Goal: Obtain resource: Download file/media

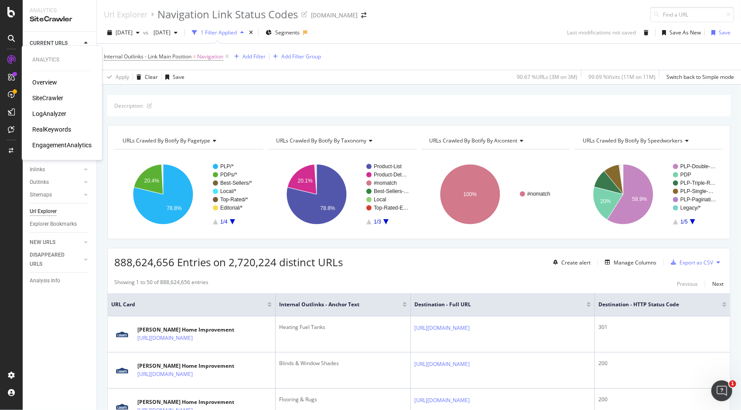
click at [52, 130] on div "RealKeywords" at bounding box center [51, 129] width 39 height 9
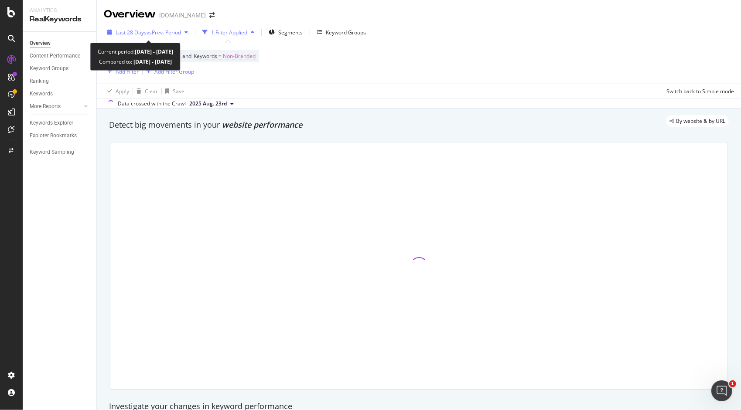
click at [167, 35] on span "vs Prev. Period" at bounding box center [164, 32] width 34 height 7
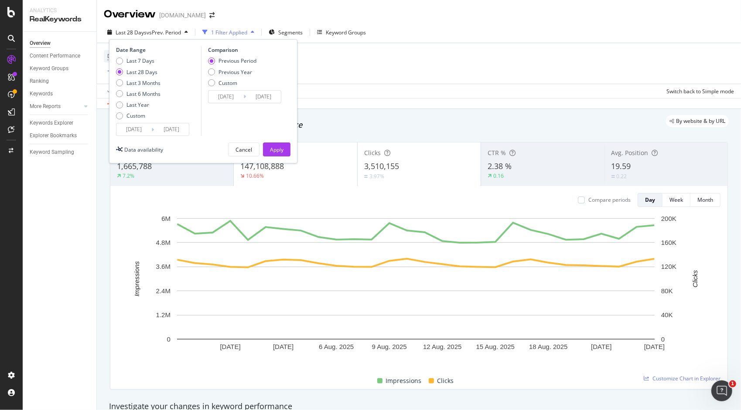
click at [167, 35] on span "vs Prev. Period" at bounding box center [164, 32] width 34 height 7
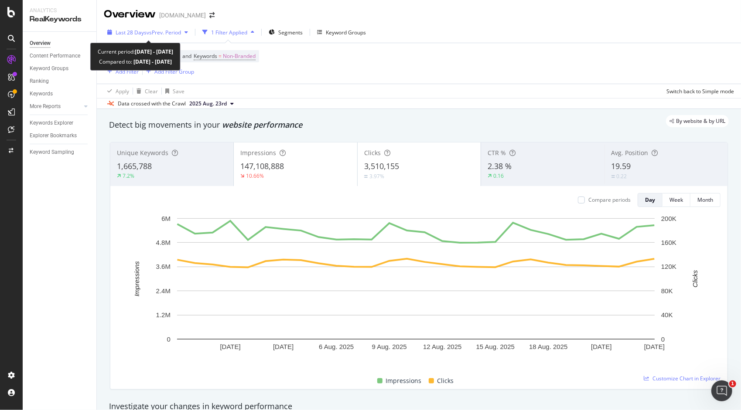
click at [167, 34] on span "vs Prev. Period" at bounding box center [164, 32] width 34 height 7
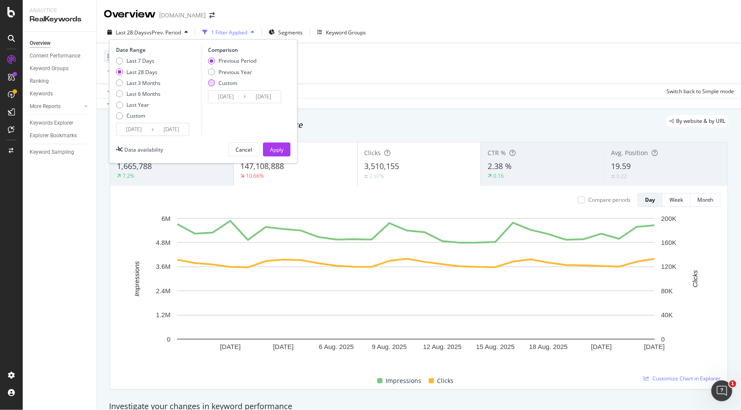
click at [214, 82] on div "Custom" at bounding box center [211, 82] width 7 height 7
click at [229, 99] on input "[DATE]" at bounding box center [225, 97] width 35 height 12
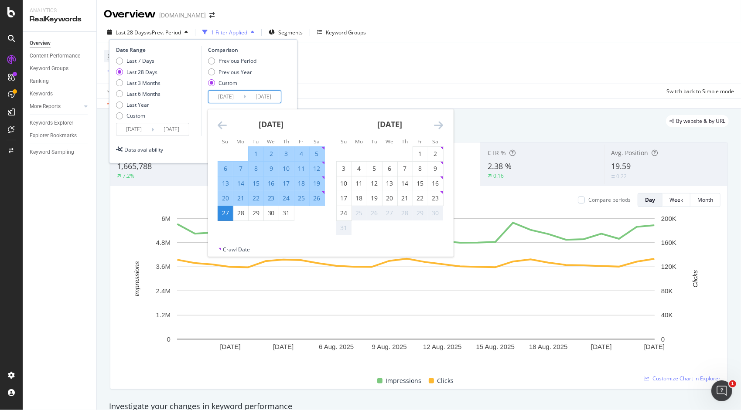
click at [282, 123] on strong "[DATE]" at bounding box center [271, 124] width 25 height 10
click at [223, 123] on icon "Move backward to switch to the previous month." at bounding box center [222, 125] width 9 height 10
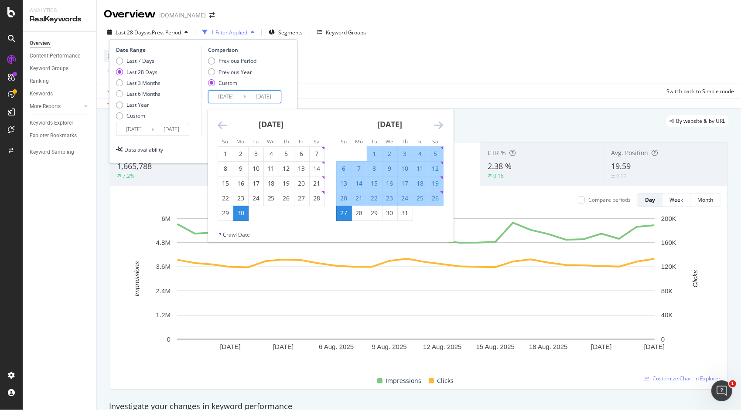
click at [223, 123] on icon "Move backward to switch to the previous month." at bounding box center [222, 125] width 9 height 10
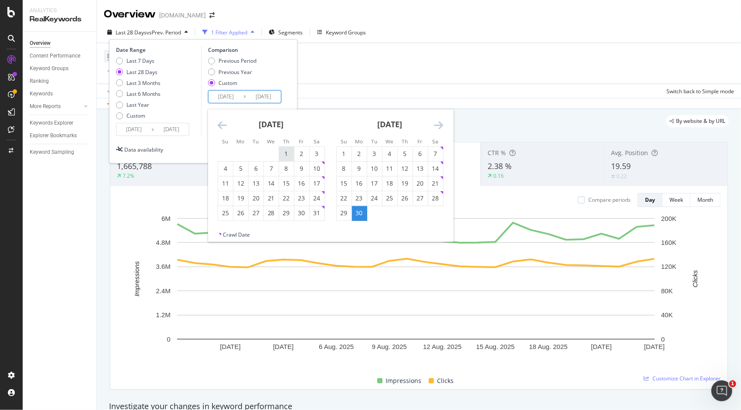
click at [286, 151] on div "1" at bounding box center [286, 154] width 15 height 9
type input "[DATE]"
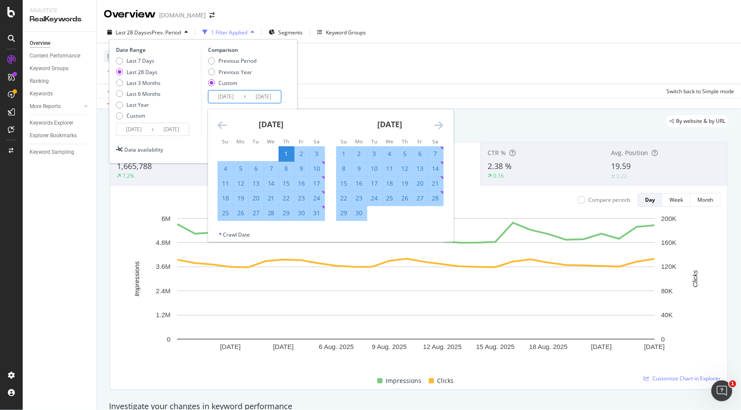
click at [318, 212] on div "31" at bounding box center [317, 213] width 15 height 9
type input "[DATE]"
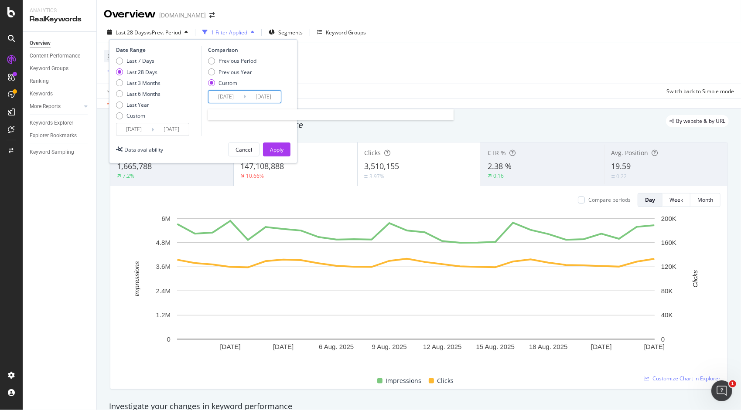
click at [232, 99] on input "[DATE]" at bounding box center [225, 97] width 35 height 12
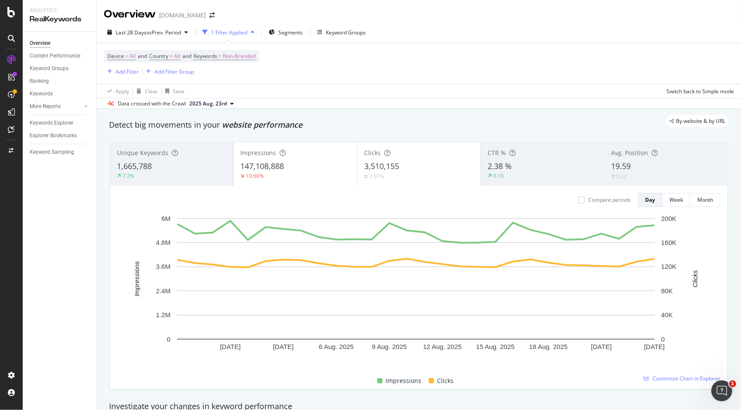
click at [358, 88] on div "Apply Clear Save Switch back to Simple mode" at bounding box center [419, 91] width 644 height 14
click at [233, 55] on span "Non-Branded" at bounding box center [239, 56] width 33 height 12
click at [232, 74] on span "Non-Branded" at bounding box center [225, 76] width 36 height 7
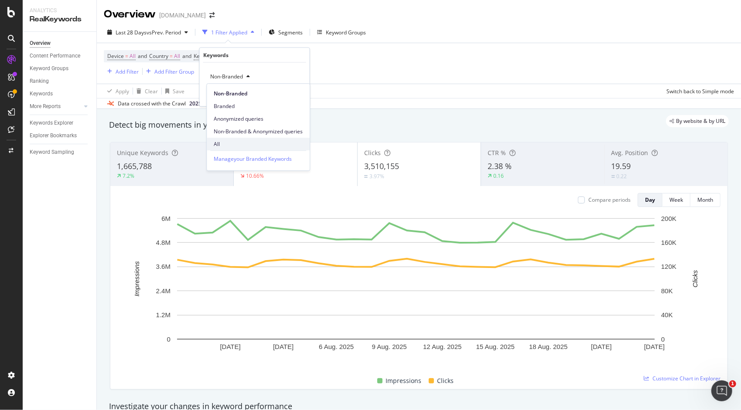
click at [233, 146] on span "All" at bounding box center [258, 144] width 89 height 8
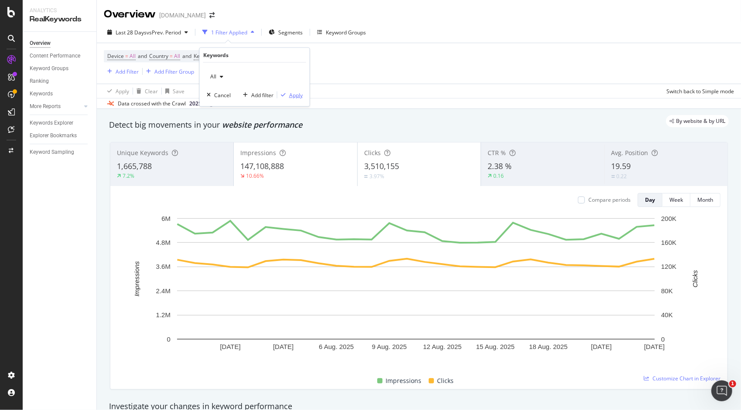
click at [294, 92] on div "Apply" at bounding box center [296, 94] width 14 height 7
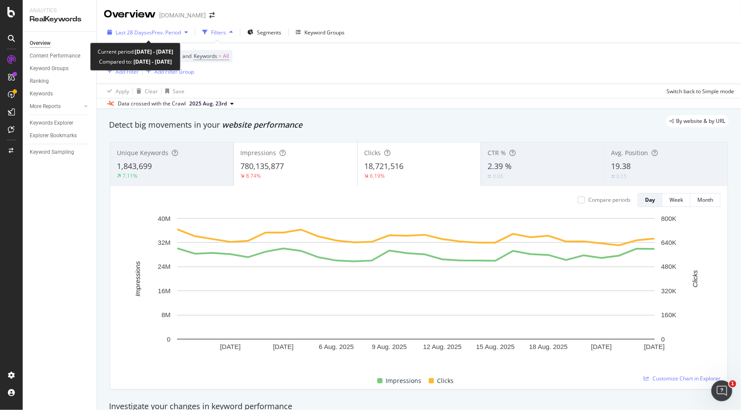
click at [184, 33] on div "button" at bounding box center [186, 32] width 10 height 5
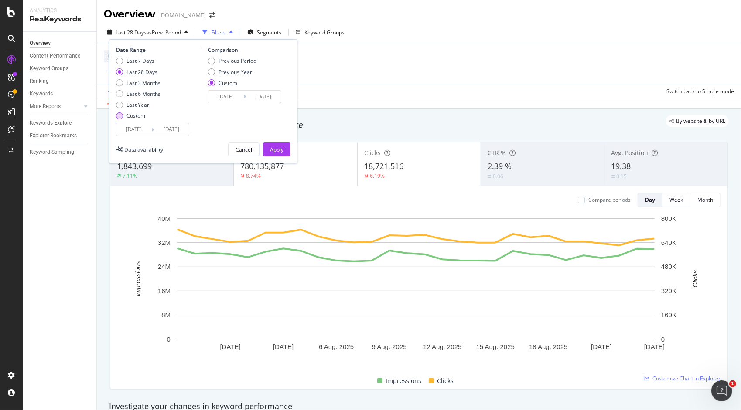
click at [119, 115] on div "Custom" at bounding box center [119, 115] width 7 height 7
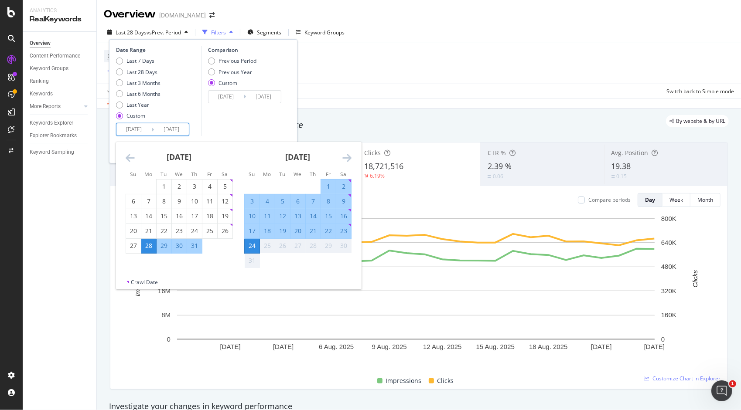
click at [135, 130] on input "[DATE]" at bounding box center [133, 129] width 35 height 12
click at [136, 157] on div "[DATE]" at bounding box center [179, 160] width 107 height 37
click at [125, 158] on div "[DATE] 1 2 3 4 5 6 7 8 9 10 11 12 13 14 15 16 17 18 19 20 21 22 23 24 25 26 27 …" at bounding box center [179, 198] width 119 height 112
click at [129, 158] on icon "Move backward to switch to the previous month." at bounding box center [130, 158] width 9 height 10
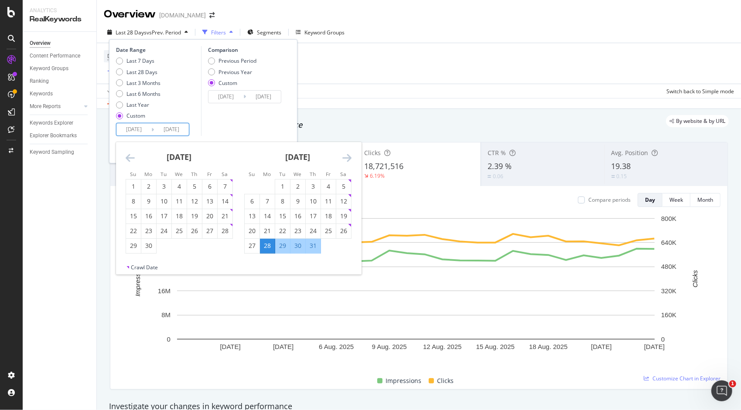
click at [129, 158] on icon "Move backward to switch to the previous month." at bounding box center [130, 158] width 9 height 10
click at [188, 180] on div "1" at bounding box center [194, 187] width 15 height 14
type input "[DATE]"
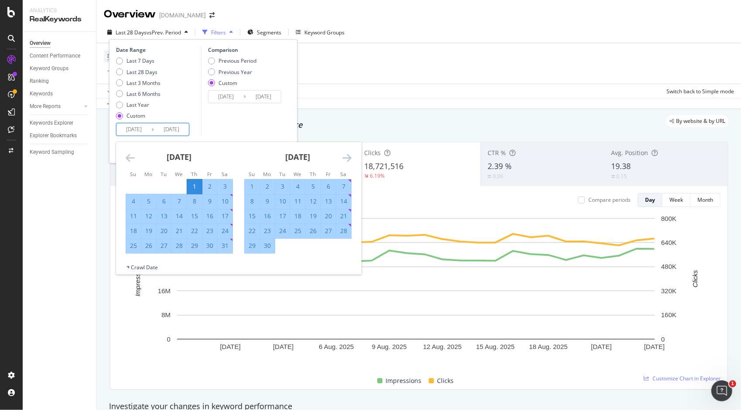
click at [228, 249] on div "31" at bounding box center [225, 246] width 15 height 9
type input "[DATE]"
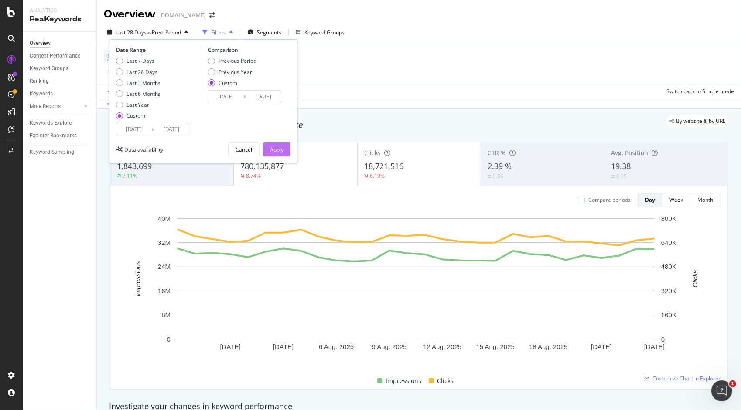
click at [290, 153] on button "Apply" at bounding box center [276, 150] width 27 height 14
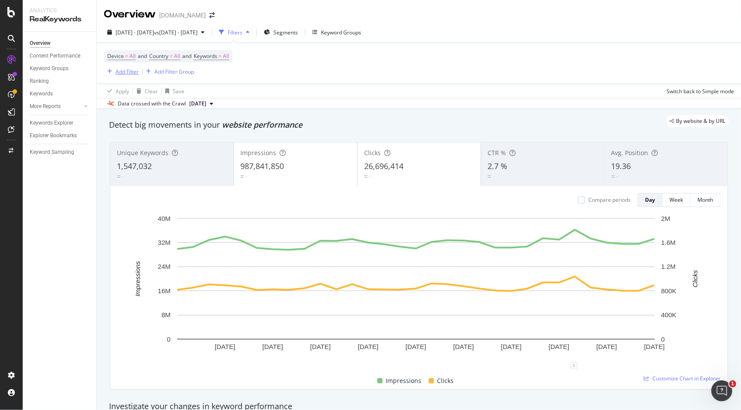
click at [125, 74] on div "Add Filter" at bounding box center [127, 71] width 23 height 7
click at [302, 66] on div "Device = All and Country = All and Keywords = All Add Filter Add Filter Group" at bounding box center [419, 63] width 630 height 41
click at [133, 73] on div "Add Filter" at bounding box center [127, 71] width 23 height 7
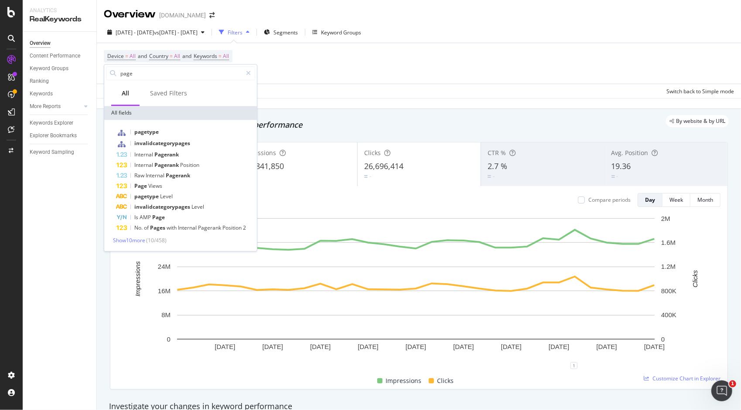
type input "page"
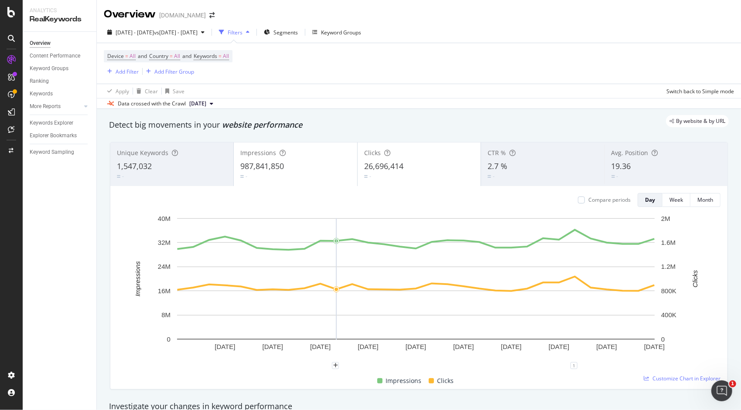
click at [508, 119] on div "By website & by URL" at bounding box center [414, 121] width 628 height 12
click at [132, 71] on div "Add Filter" at bounding box center [127, 71] width 23 height 7
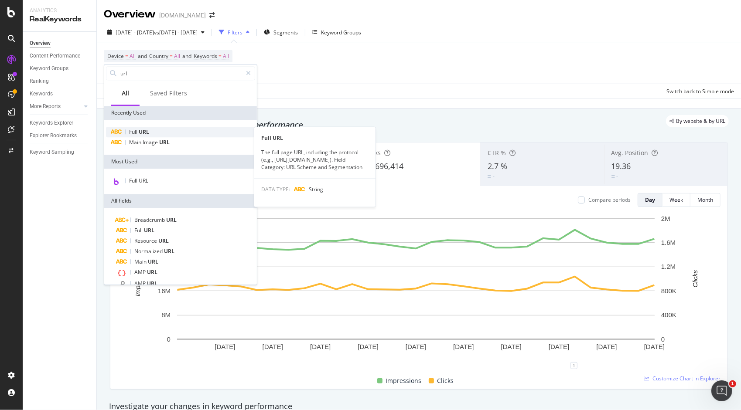
type input "url"
click at [164, 133] on div "Full URL" at bounding box center [180, 132] width 149 height 10
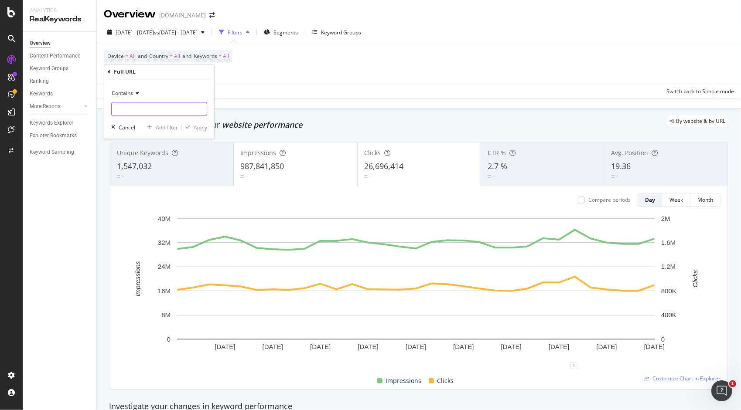
click at [140, 108] on input "text" at bounding box center [159, 109] width 95 height 14
type input "home"
paste input "text"
paste input "home-accents"
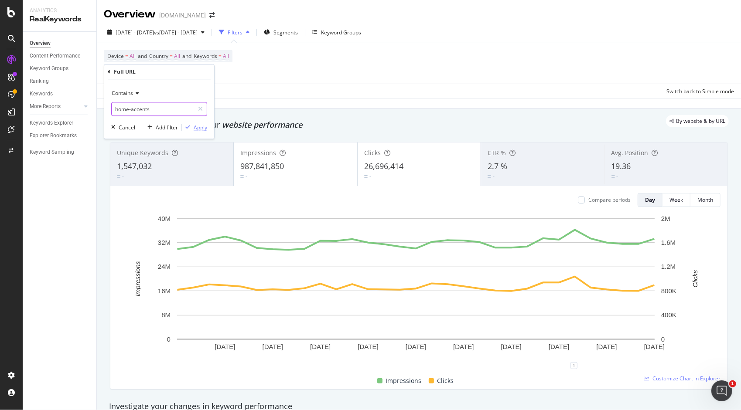
type input "home-accents"
click at [203, 129] on div "Apply" at bounding box center [201, 127] width 14 height 7
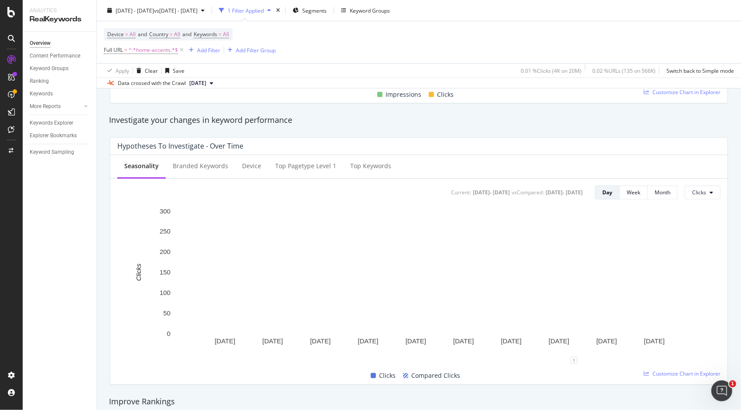
scroll to position [286, 0]
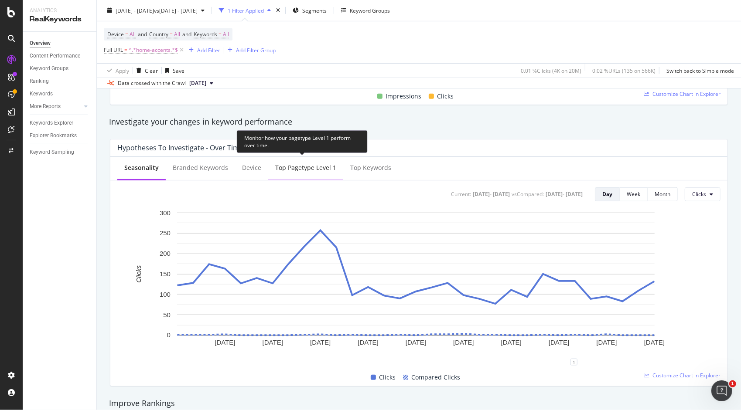
click at [297, 170] on div "Top pagetype Level 1" at bounding box center [305, 168] width 61 height 9
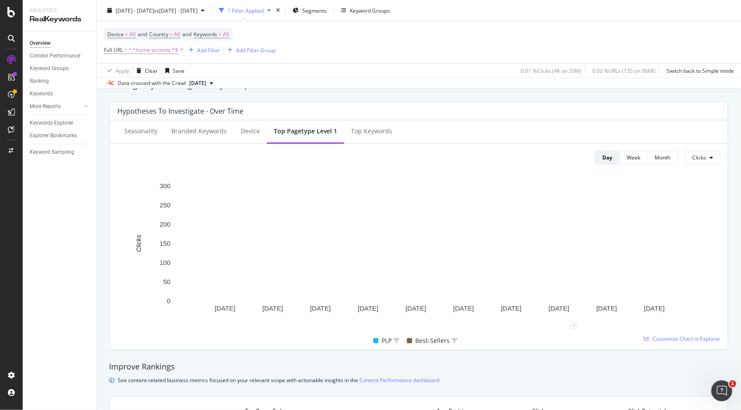
scroll to position [0, 0]
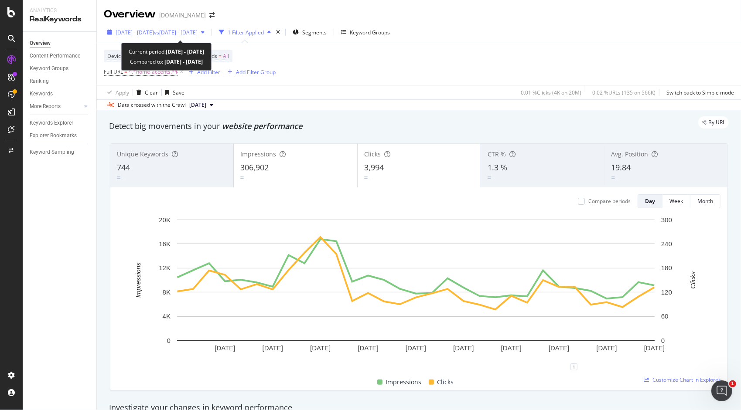
click at [177, 33] on span "vs [DATE] - [DATE]" at bounding box center [176, 32] width 44 height 7
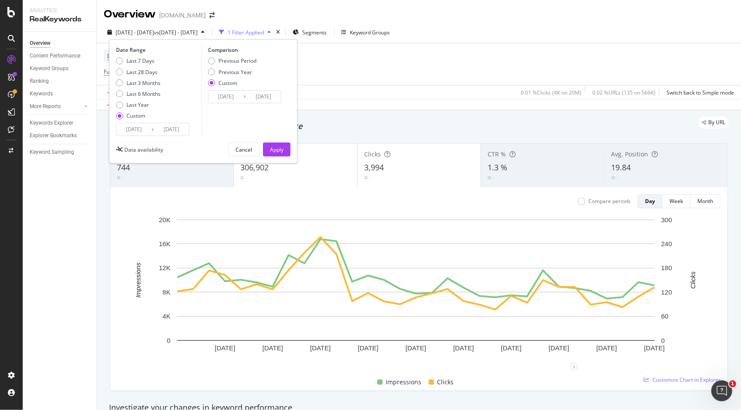
click at [154, 130] on input "[DATE]" at bounding box center [171, 129] width 35 height 12
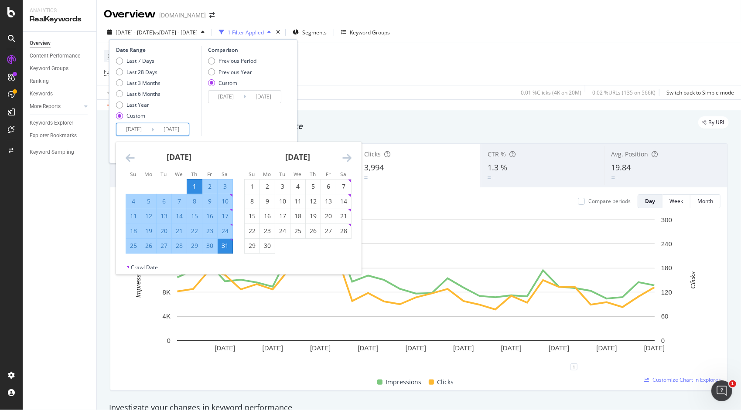
click at [196, 183] on div "1" at bounding box center [194, 186] width 15 height 9
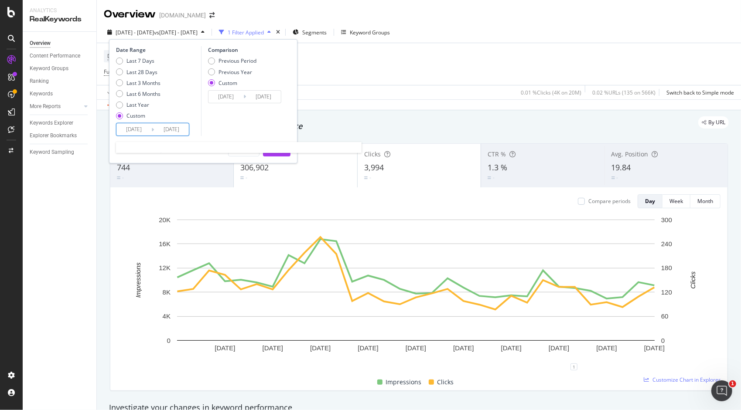
click at [169, 130] on input "[DATE]" at bounding box center [171, 129] width 35 height 12
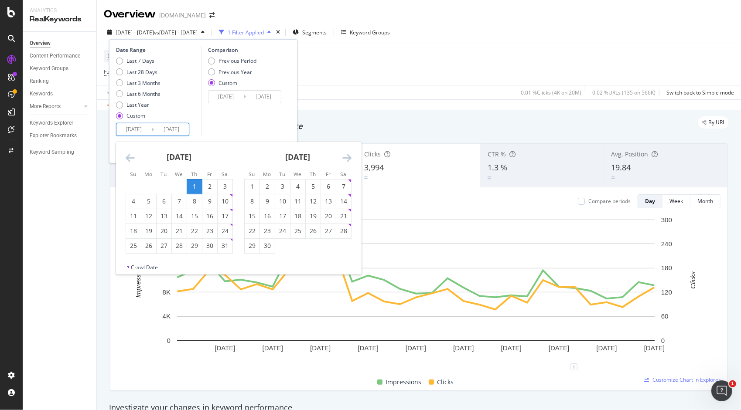
click at [347, 158] on icon "Move forward to switch to the next month." at bounding box center [346, 158] width 9 height 10
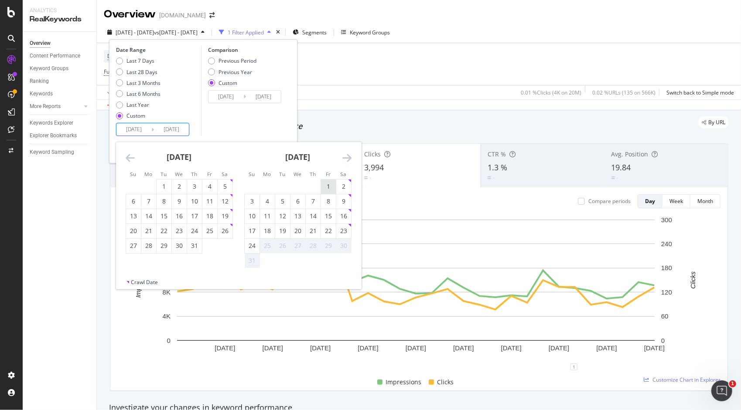
click at [327, 188] on div "1" at bounding box center [328, 186] width 15 height 9
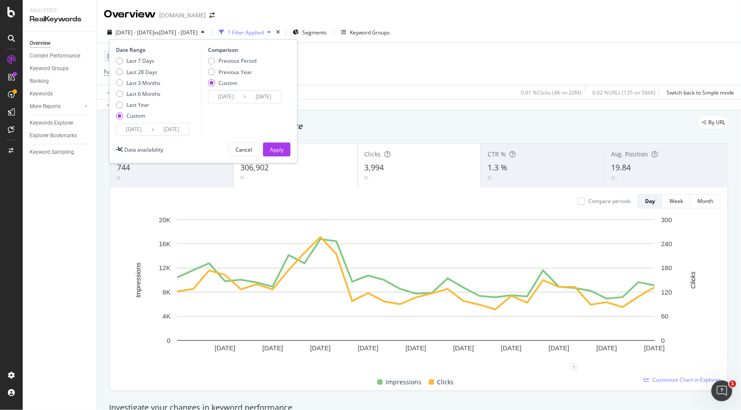
click at [264, 98] on input "[DATE]" at bounding box center [263, 97] width 35 height 12
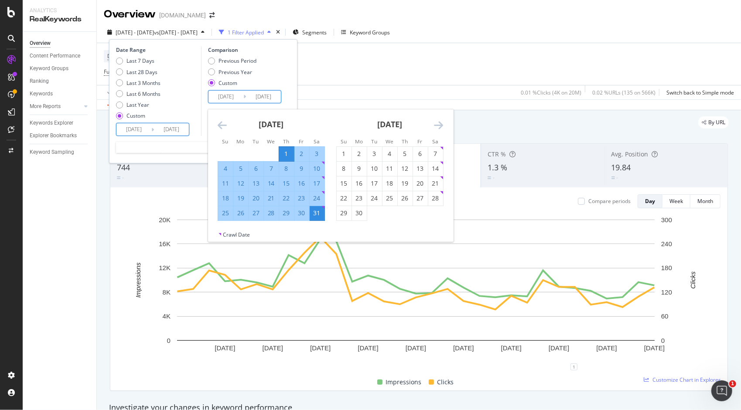
click at [142, 130] on input "[DATE]" at bounding box center [133, 129] width 35 height 12
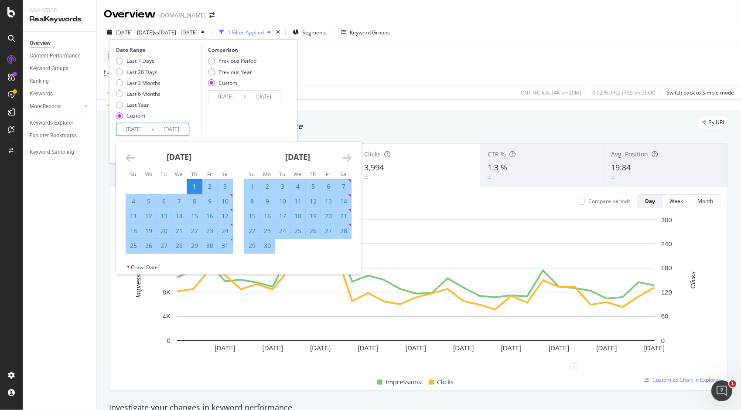
click at [178, 126] on input "[DATE]" at bounding box center [171, 129] width 35 height 12
click at [350, 159] on icon "Move forward to switch to the next month." at bounding box center [346, 158] width 9 height 10
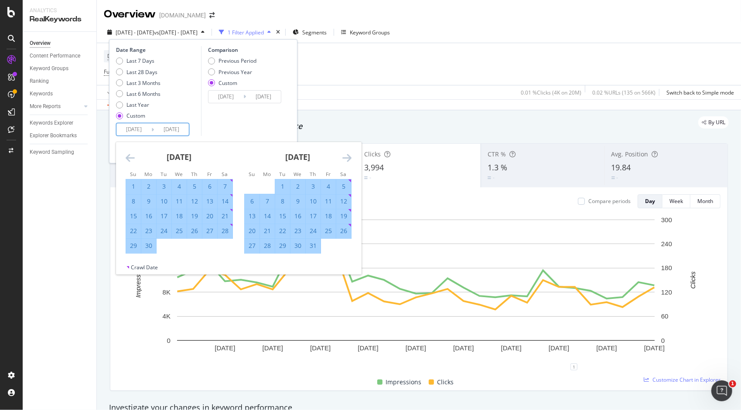
click at [350, 158] on icon "Move forward to switch to the next month." at bounding box center [346, 158] width 9 height 10
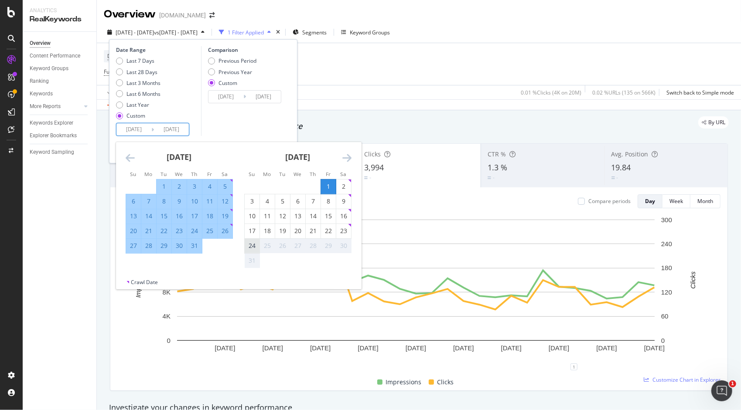
click at [253, 246] on div "24" at bounding box center [252, 246] width 15 height 9
type input "[DATE]"
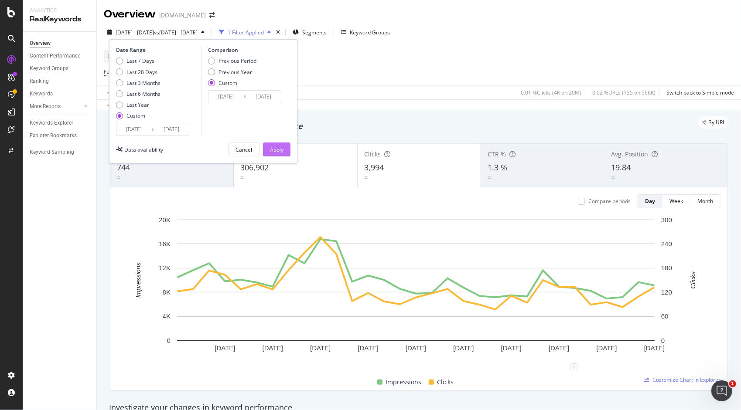
click at [273, 151] on div "Apply" at bounding box center [277, 149] width 14 height 7
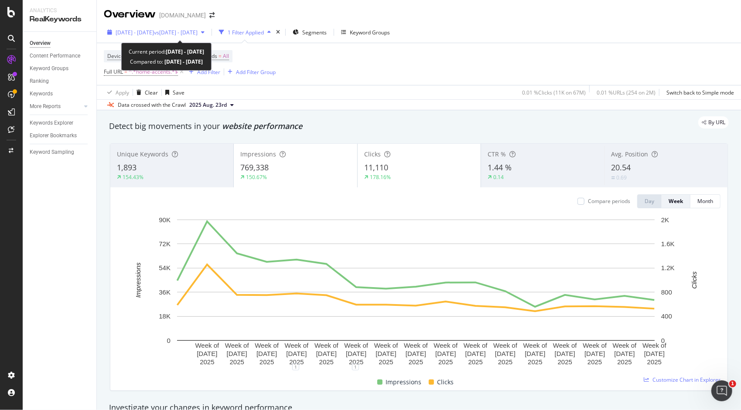
click at [187, 33] on span "vs [DATE] - [DATE]" at bounding box center [176, 32] width 44 height 7
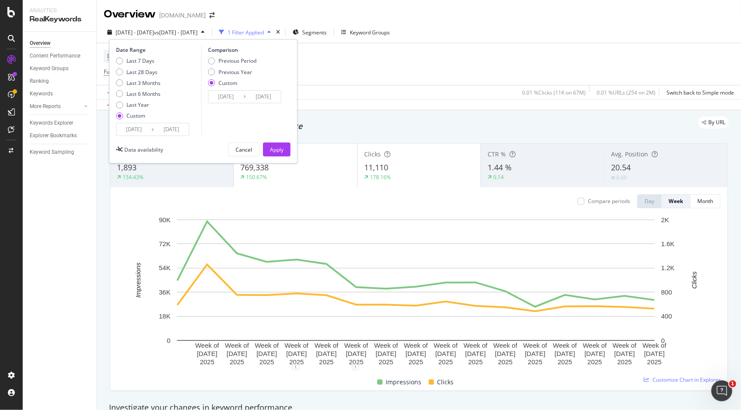
click at [228, 99] on input "[DATE]" at bounding box center [225, 97] width 35 height 12
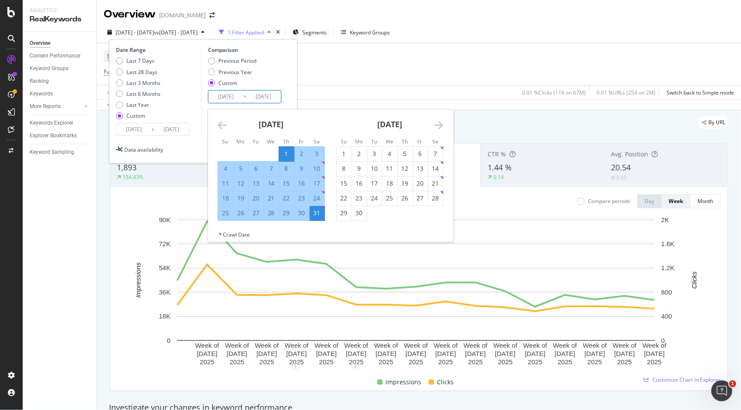
click at [283, 124] on strong "[DATE]" at bounding box center [271, 124] width 25 height 10
click at [221, 122] on icon "Move backward to switch to the previous month." at bounding box center [222, 125] width 9 height 10
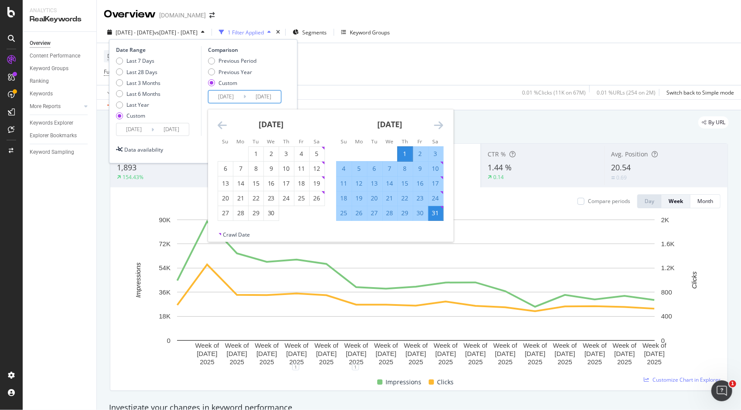
click at [221, 122] on icon "Move backward to switch to the previous month." at bounding box center [222, 125] width 9 height 10
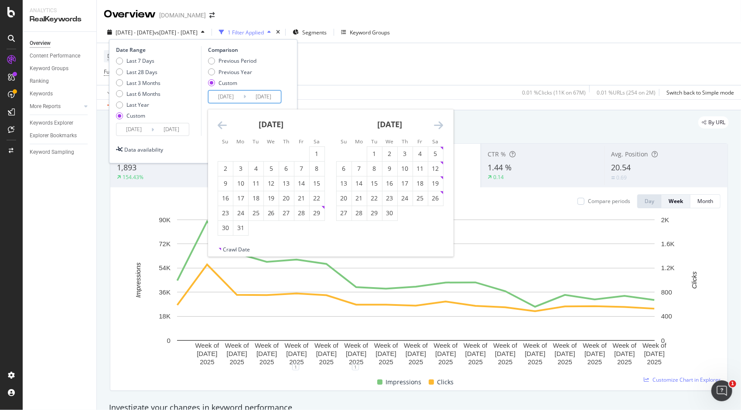
click at [221, 122] on icon "Move backward to switch to the previous month." at bounding box center [222, 125] width 9 height 10
click at [232, 71] on div "Previous Year" at bounding box center [235, 71] width 34 height 7
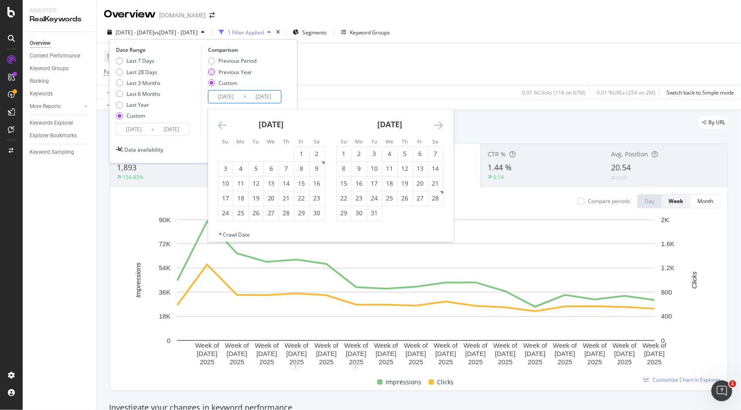
type input "[DATE]"
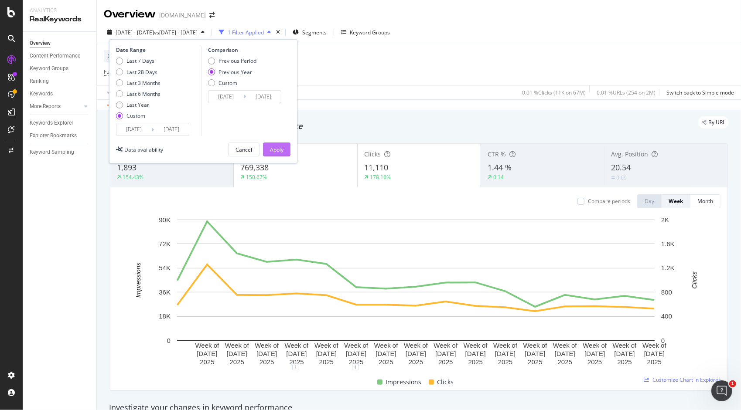
click at [272, 152] on div "Apply" at bounding box center [277, 149] width 14 height 7
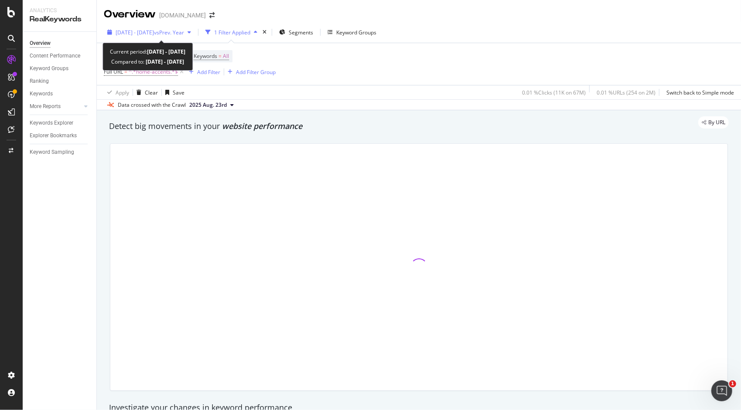
click at [184, 34] on span "vs Prev. Year" at bounding box center [169, 32] width 30 height 7
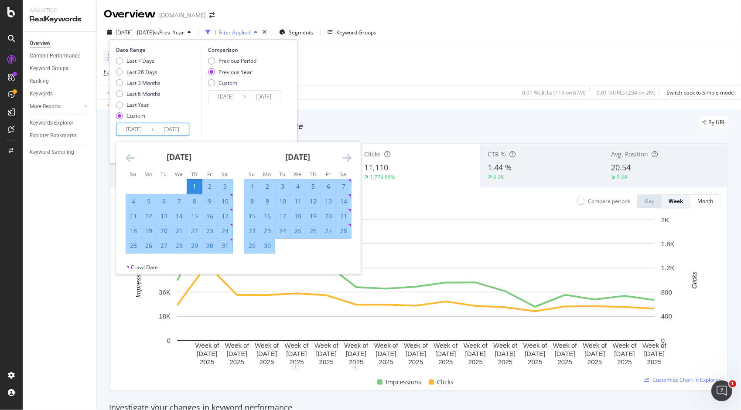
click at [130, 130] on input "[DATE]" at bounding box center [133, 129] width 35 height 12
click at [341, 157] on div "[DATE]" at bounding box center [297, 160] width 107 height 37
click at [348, 157] on icon "Move forward to switch to the next month." at bounding box center [346, 158] width 9 height 10
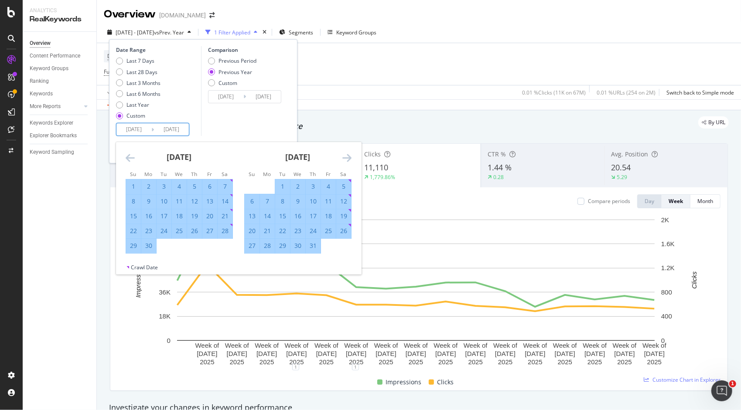
click at [348, 157] on icon "Move forward to switch to the next month." at bounding box center [346, 158] width 9 height 10
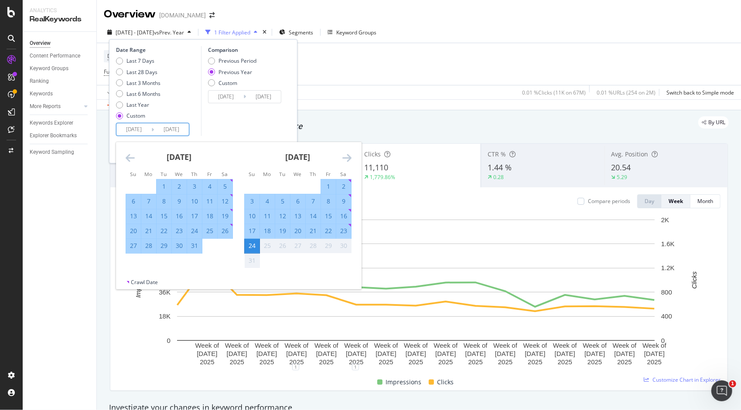
click at [327, 181] on div "1" at bounding box center [328, 187] width 15 height 14
type input "[DATE]"
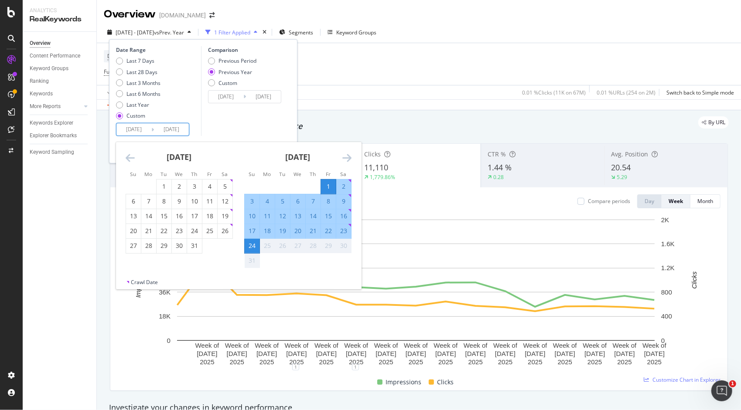
click at [250, 243] on div "24" at bounding box center [252, 246] width 15 height 9
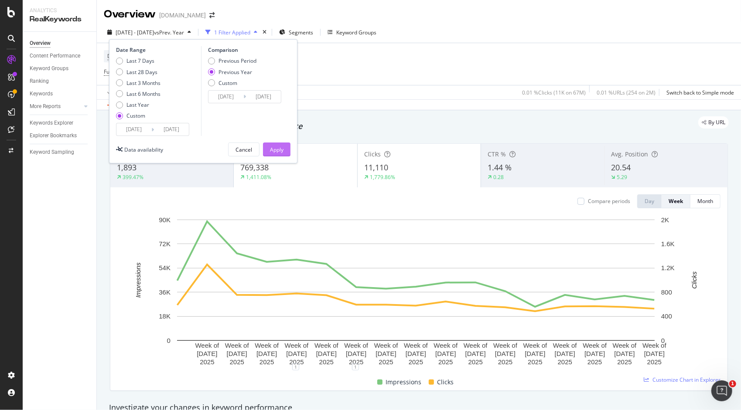
click at [280, 151] on div "Apply" at bounding box center [277, 149] width 14 height 7
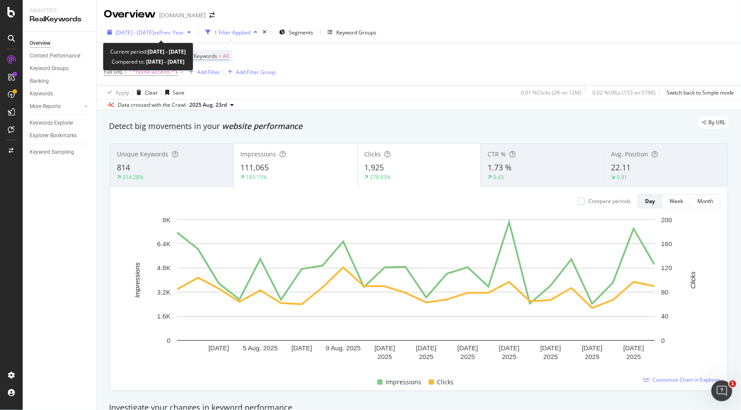
click at [154, 31] on span "[DATE] - [DATE]" at bounding box center [135, 32] width 38 height 7
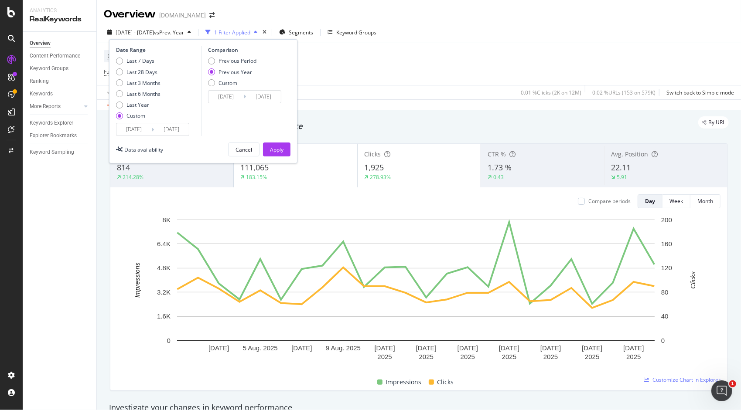
click at [344, 108] on div "Data crossed with the Crawl [DATE]" at bounding box center [419, 104] width 644 height 10
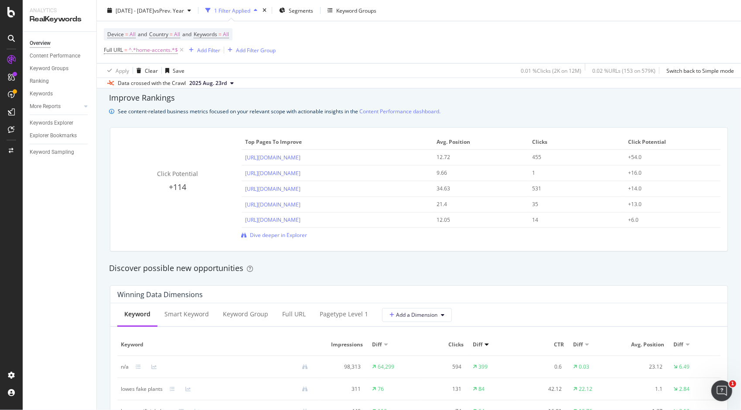
scroll to position [606, 0]
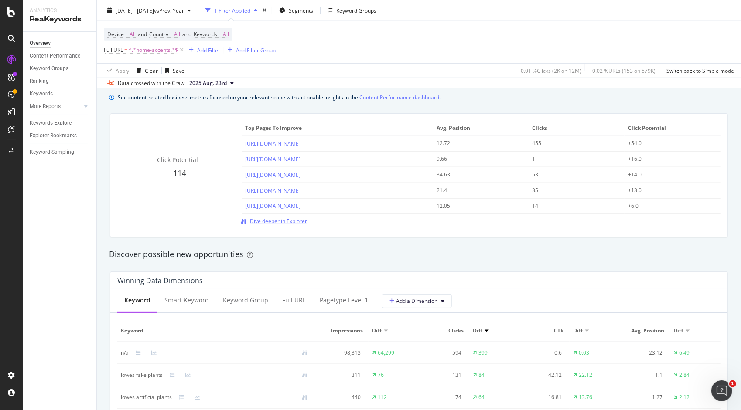
click at [280, 222] on span "Dive deeper in Explorer" at bounding box center [278, 221] width 57 height 7
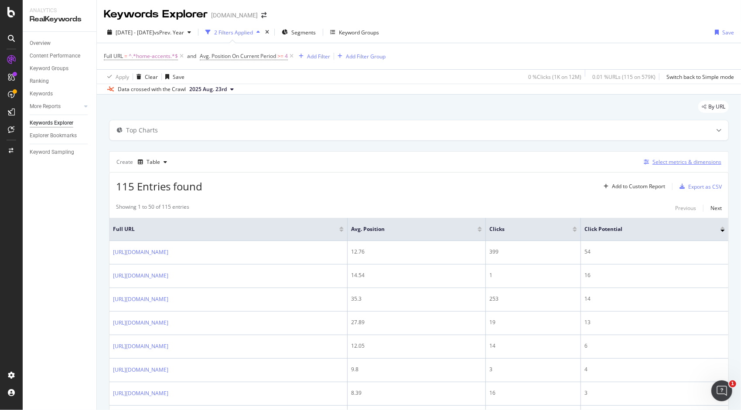
click at [685, 165] on div "Select metrics & dimensions" at bounding box center [680, 162] width 81 height 10
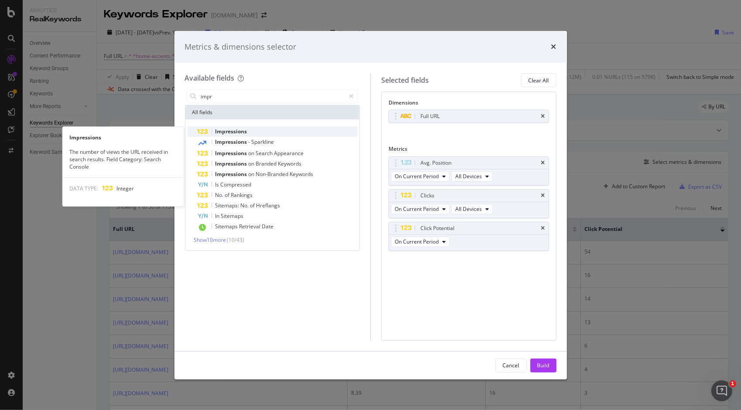
click at [236, 130] on span "Impressions" at bounding box center [231, 131] width 32 height 7
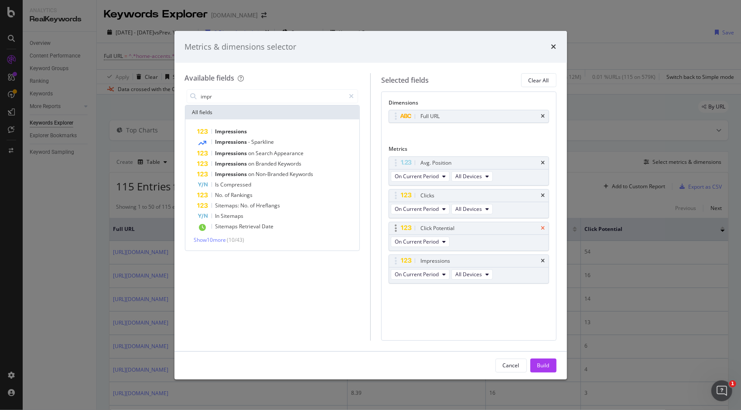
click at [545, 227] on icon "times" at bounding box center [543, 228] width 4 height 5
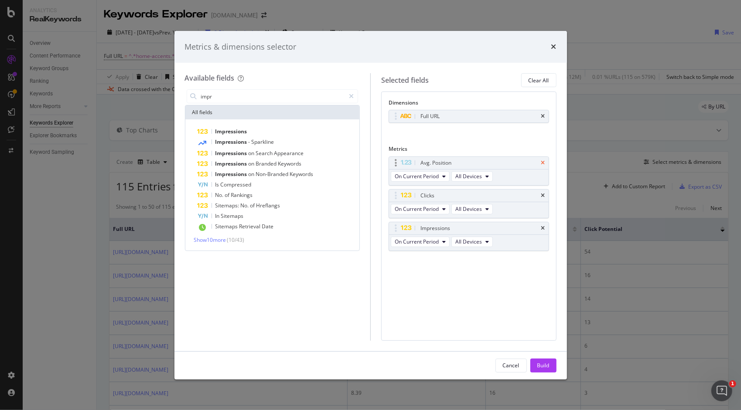
click at [542, 160] on icon "times" at bounding box center [543, 162] width 4 height 5
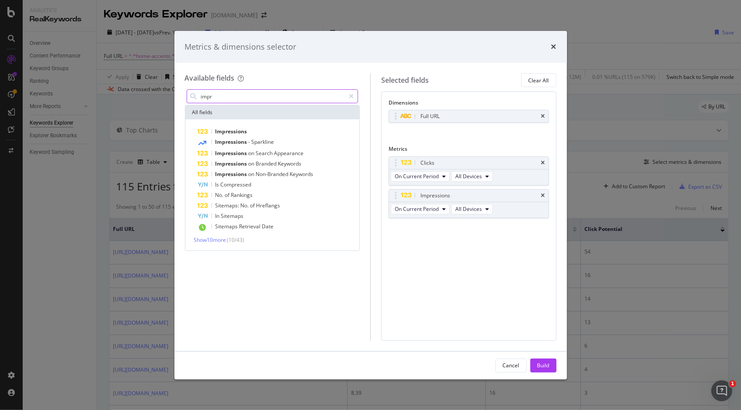
click at [265, 98] on input "impr" at bounding box center [272, 96] width 145 height 13
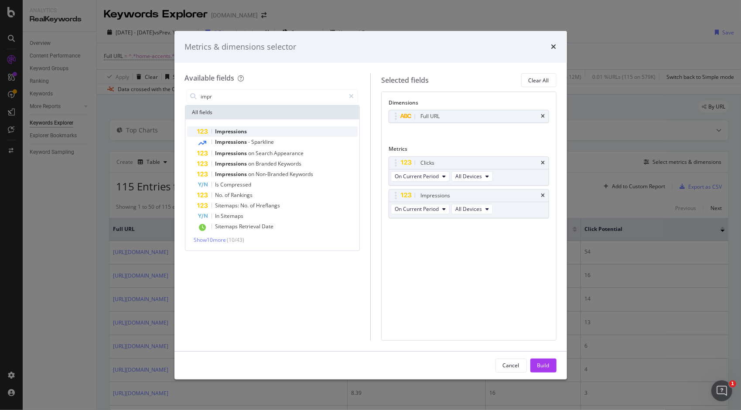
click at [258, 130] on div "Impressions" at bounding box center [278, 131] width 160 height 10
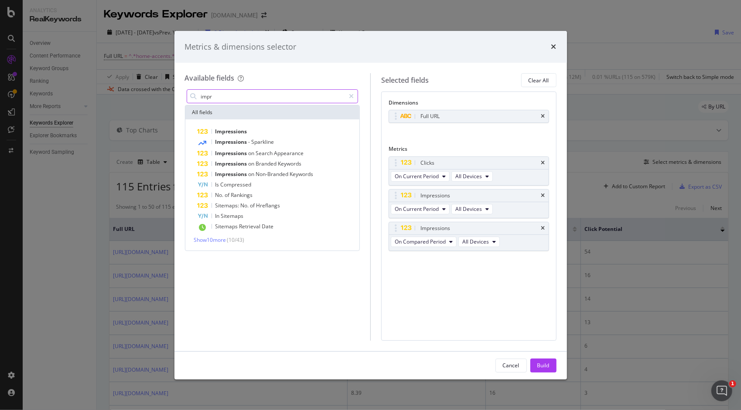
click at [266, 95] on input "impr" at bounding box center [272, 96] width 145 height 13
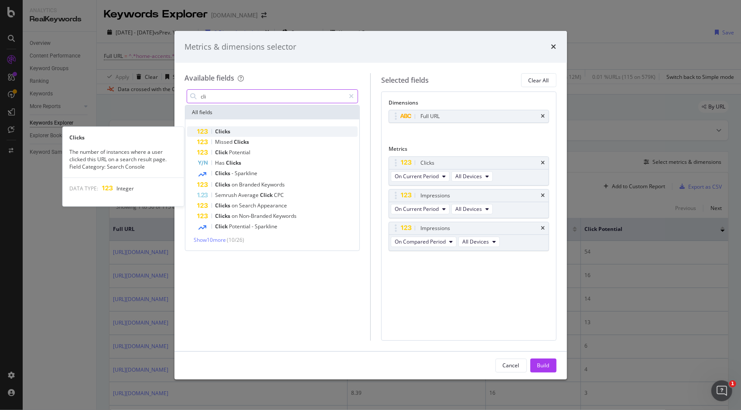
type input "cli"
click at [245, 133] on div "Clicks" at bounding box center [278, 131] width 160 height 10
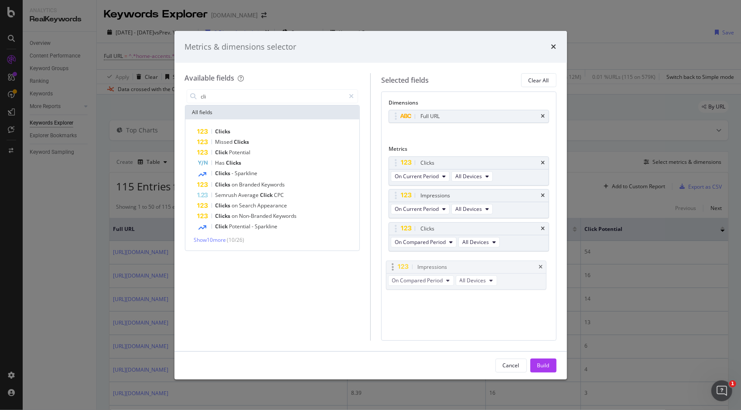
drag, startPoint x: 484, startPoint y: 225, endPoint x: 481, endPoint y: 264, distance: 39.3
click at [542, 364] on div "Build" at bounding box center [543, 365] width 12 height 7
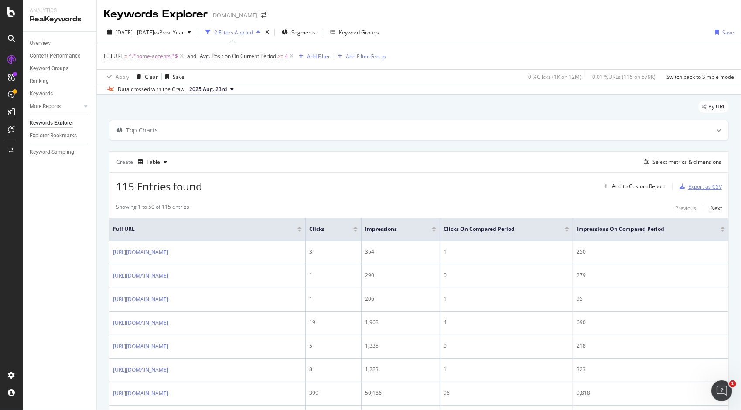
click at [691, 188] on div "Export as CSV" at bounding box center [705, 186] width 34 height 7
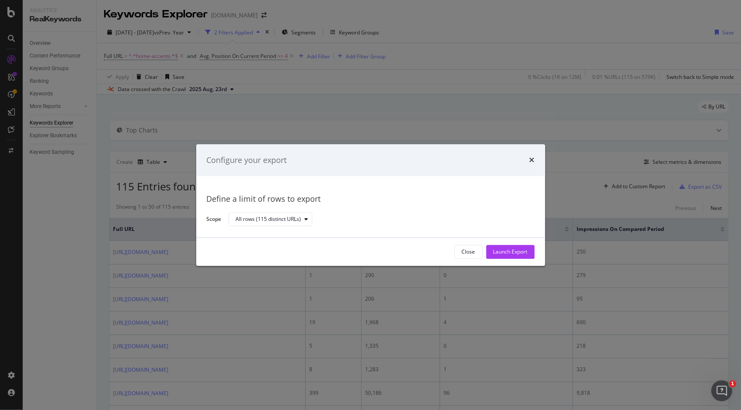
drag, startPoint x: 522, startPoint y: 251, endPoint x: 527, endPoint y: 174, distance: 76.9
click at [527, 177] on div "Configure your export Define a limit of rows to export Scope All rows (115 dist…" at bounding box center [370, 205] width 349 height 122
click at [531, 157] on icon "times" at bounding box center [531, 160] width 5 height 7
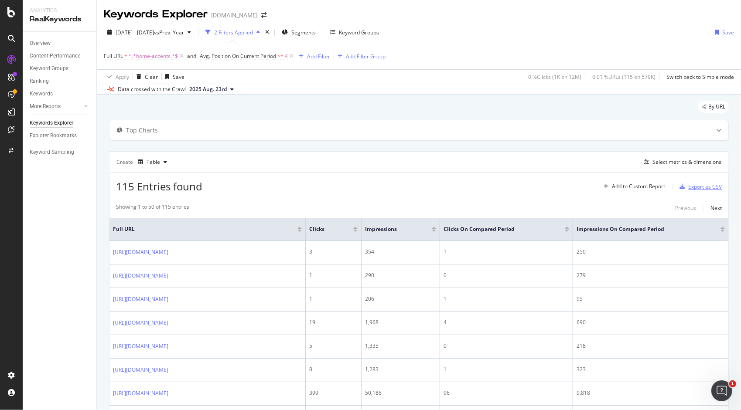
click at [699, 190] on div "Export as CSV" at bounding box center [705, 186] width 34 height 7
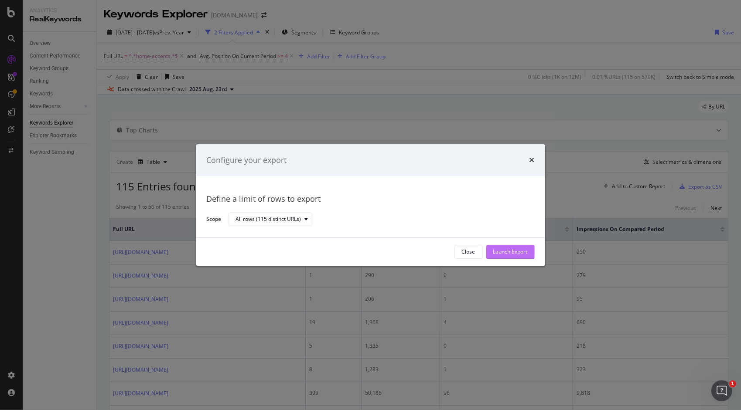
click at [513, 254] on div "Launch Export" at bounding box center [510, 252] width 34 height 7
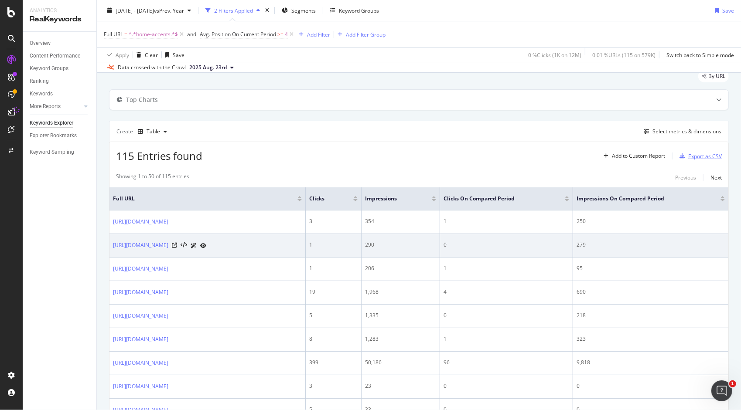
scroll to position [32, 0]
